Goal: Task Accomplishment & Management: Manage account settings

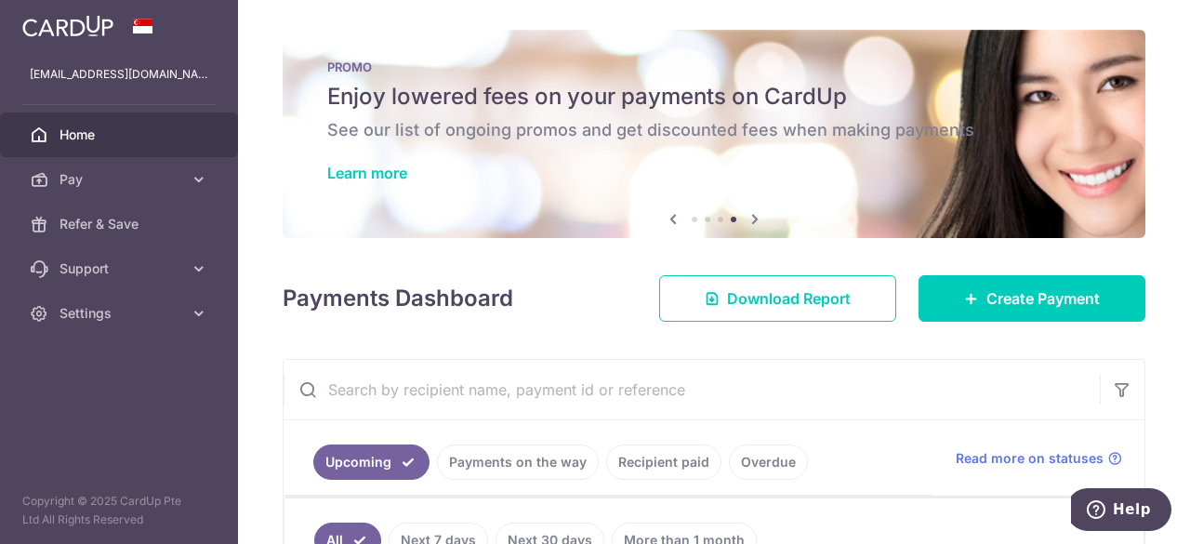
scroll to position [487, 0]
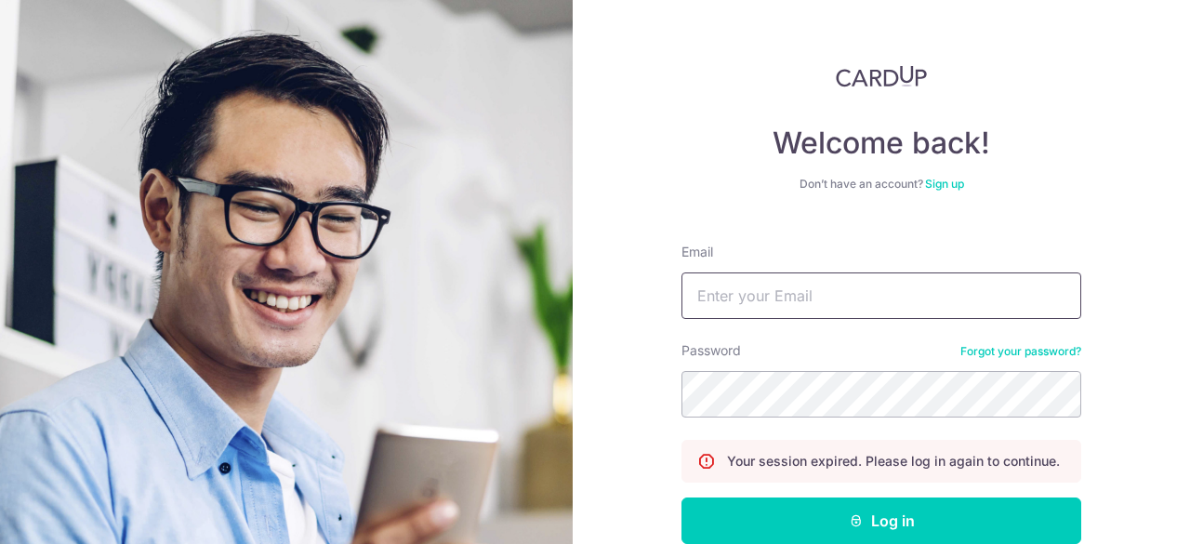
click at [755, 285] on input "Email" at bounding box center [881, 295] width 400 height 46
type input "[EMAIL_ADDRESS][DOMAIN_NAME]"
